Goal: Task Accomplishment & Management: Use online tool/utility

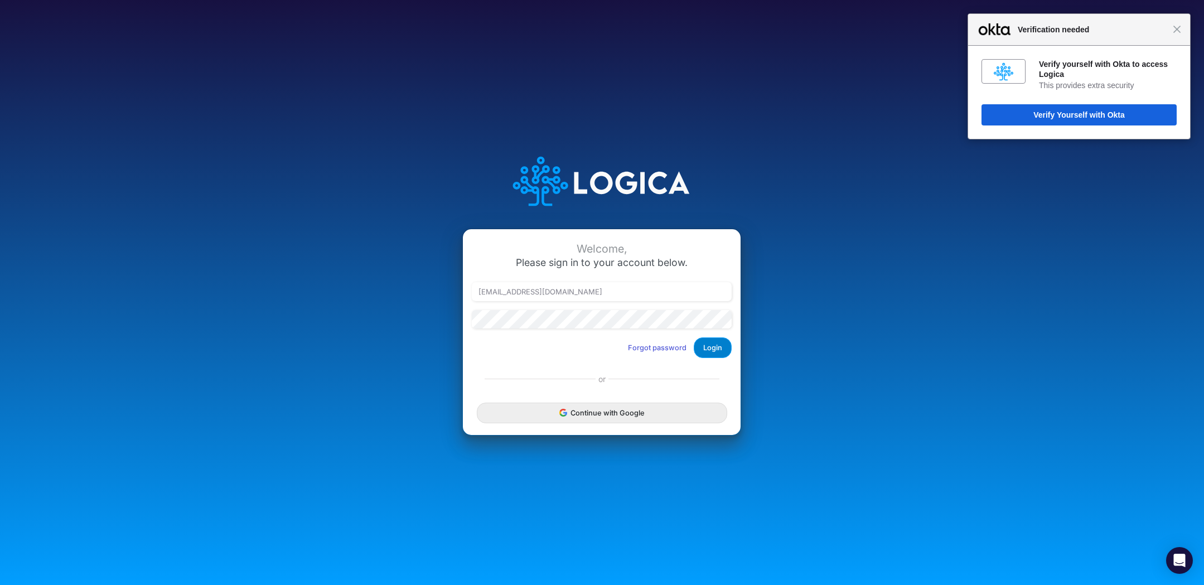
click at [713, 343] on button "Login" at bounding box center [713, 347] width 38 height 21
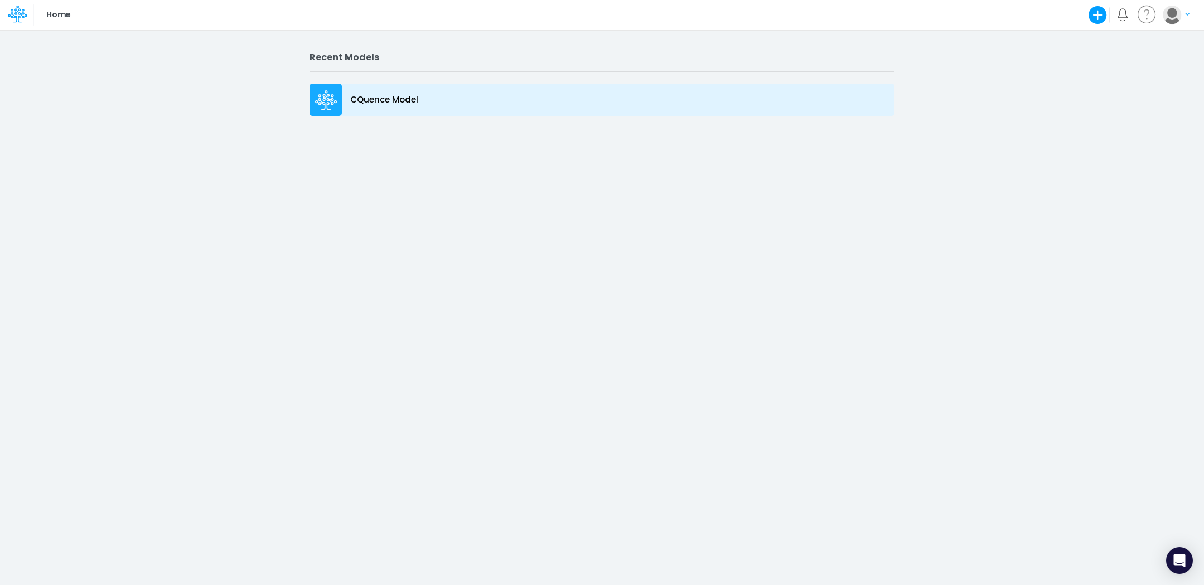
click at [324, 98] on icon at bounding box center [326, 97] width 7 height 7
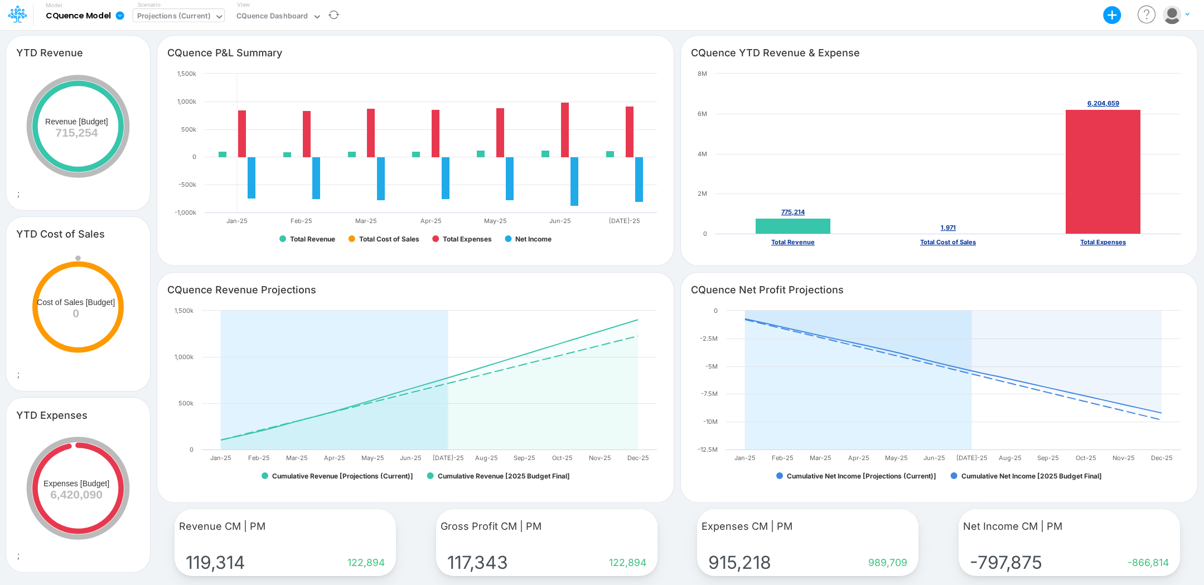
click at [181, 15] on div "Projections (Current)" at bounding box center [173, 17] width 73 height 13
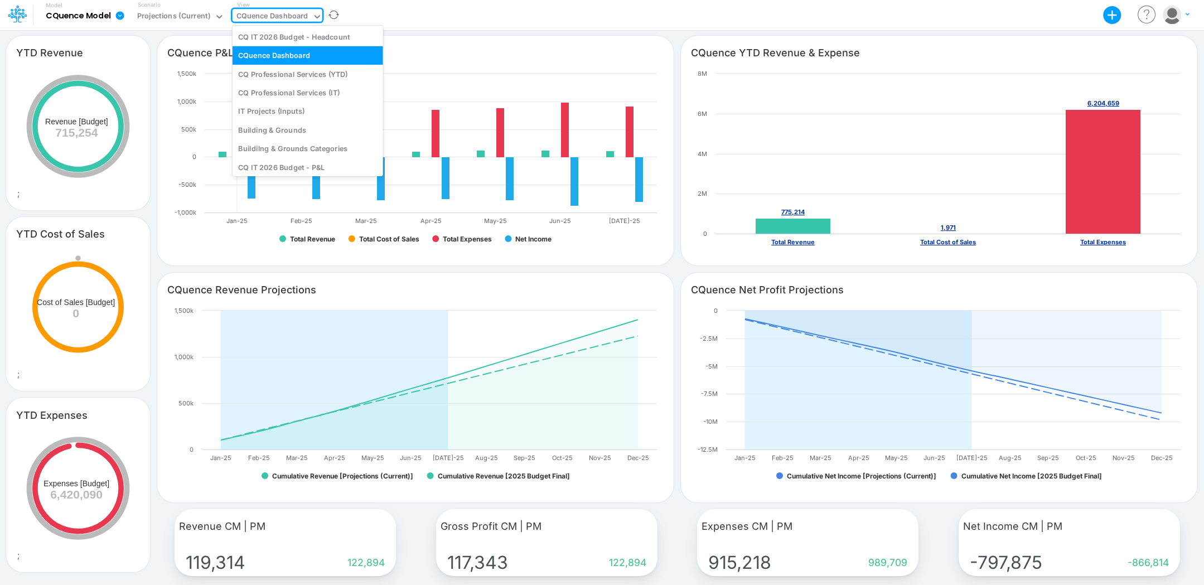
click at [261, 12] on div "CQuence Dashboard" at bounding box center [273, 17] width 72 height 13
click at [286, 108] on div "IT Projects (Inputs)" at bounding box center [308, 111] width 151 height 18
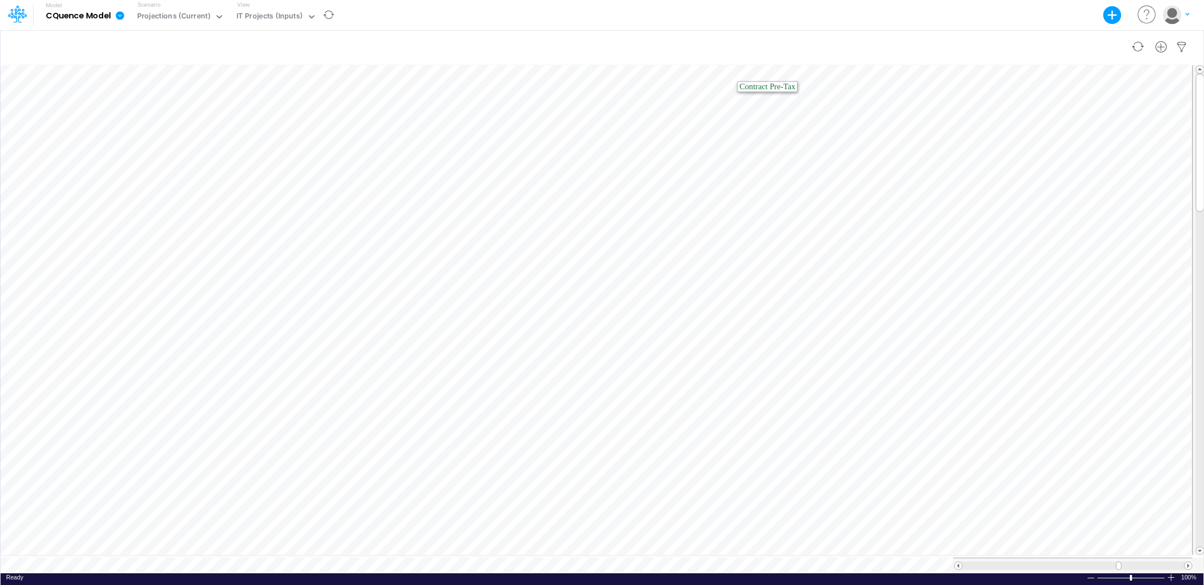
scroll to position [6, 0]
click at [1175, 15] on img "button" at bounding box center [1172, 15] width 18 height 18
click at [1109, 64] on button "Log out" at bounding box center [1130, 65] width 119 height 17
